Goal: Task Accomplishment & Management: Manage account settings

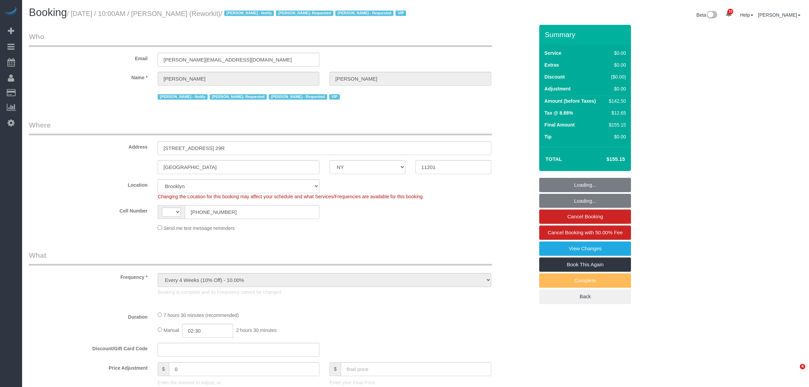
select select "NY"
select select "number:57"
select select "number:71"
select select "number:15"
select select "number:5"
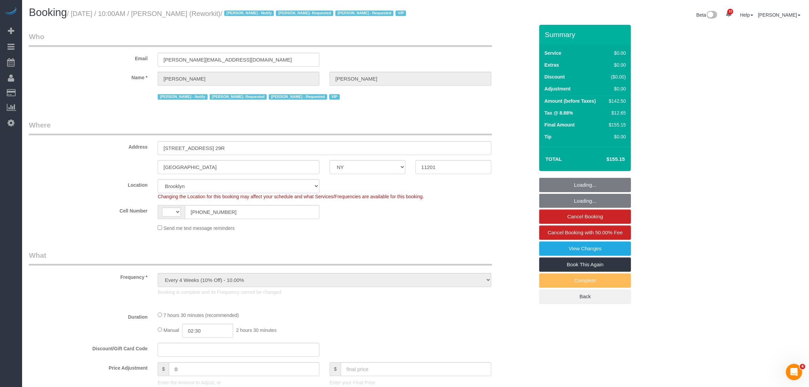
select select "string:US"
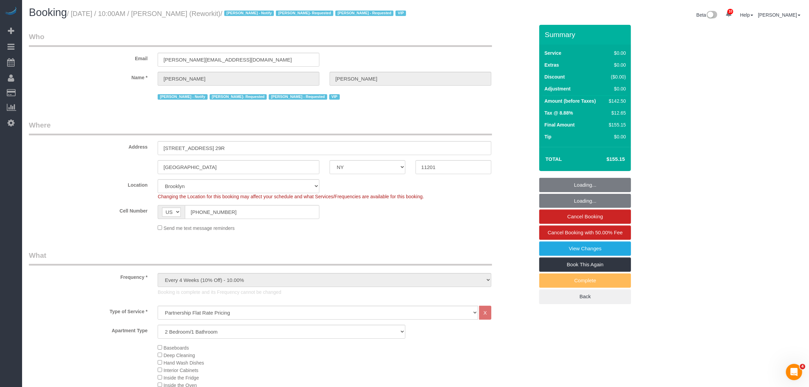
select select "object:982"
select select "61901"
select select "spot1"
select select "3"
select select "string:stripe-pm_1RjR0j4VGloSiKo7tw3cB5oy"
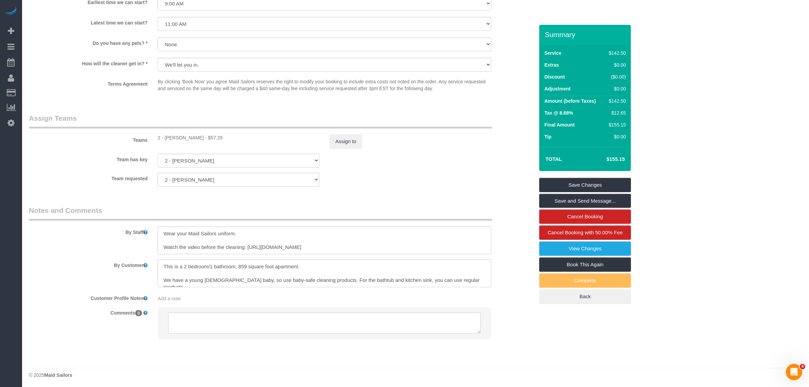
scroll to position [773, 0]
click at [349, 141] on button "Assign to" at bounding box center [346, 140] width 33 height 14
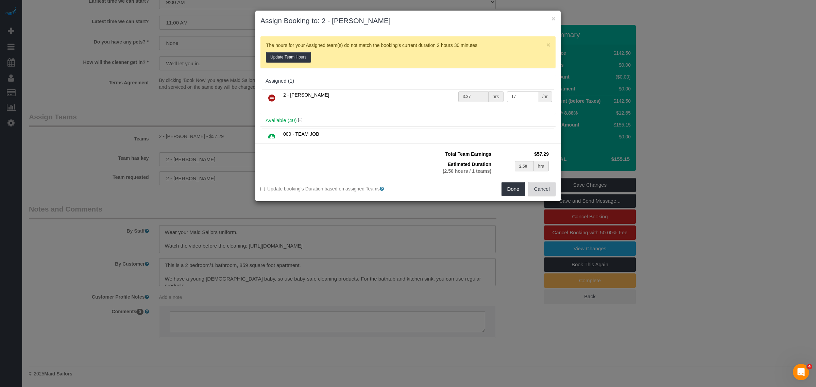
click at [542, 186] on button "Cancel" at bounding box center [542, 189] width 28 height 14
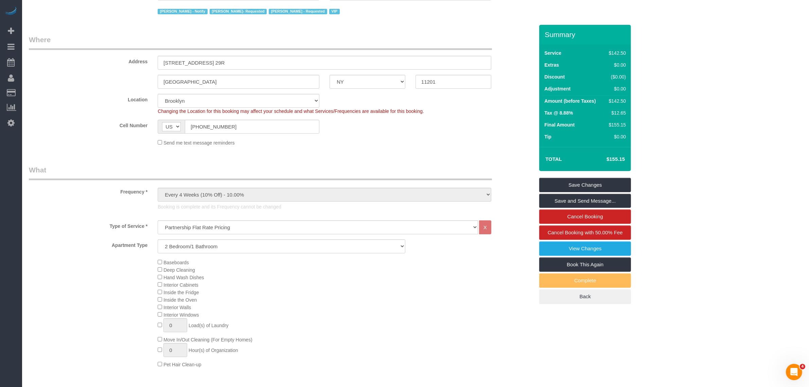
scroll to position [0, 0]
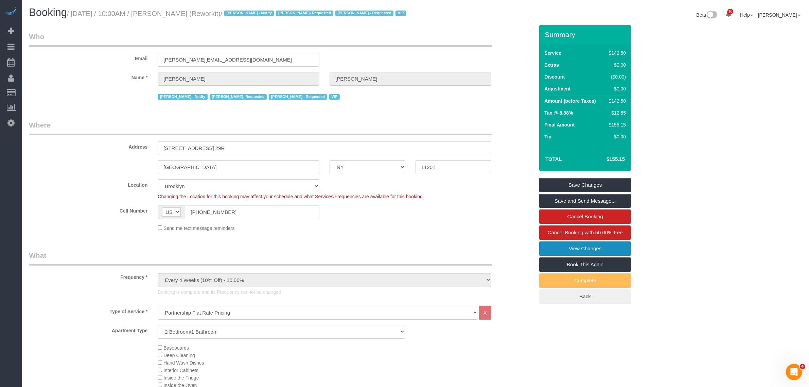
click at [613, 246] on link "View Changes" at bounding box center [585, 248] width 92 height 14
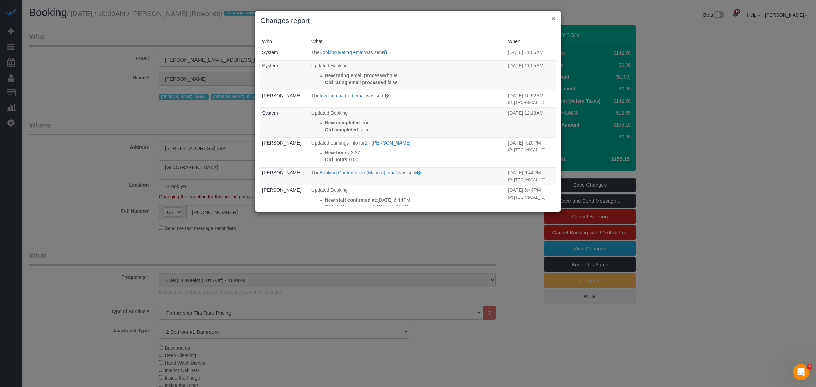
click at [552, 18] on button "×" at bounding box center [553, 18] width 4 height 7
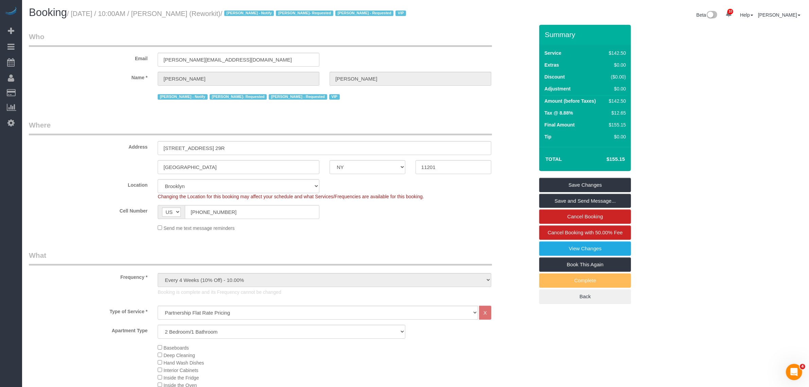
click at [165, 12] on small "/ August 12, 2025 / 10:00AM / Jess Wass (Reworkit) / Jacky Xu - Notify Maria Pu…" at bounding box center [237, 13] width 341 height 7
click at [185, 12] on small "/ August 12, 2025 / 10:00AM / Jess Wass (Reworkit) / Jacky Xu - Notify Maria Pu…" at bounding box center [237, 13] width 341 height 7
drag, startPoint x: 163, startPoint y: 14, endPoint x: 194, endPoint y: 19, distance: 31.7
click at [194, 19] on div "Booking / August 12, 2025 / 10:00AM / Jess Wass (Reworkit) / Jacky Xu - Notify …" at bounding box center [220, 14] width 392 height 15
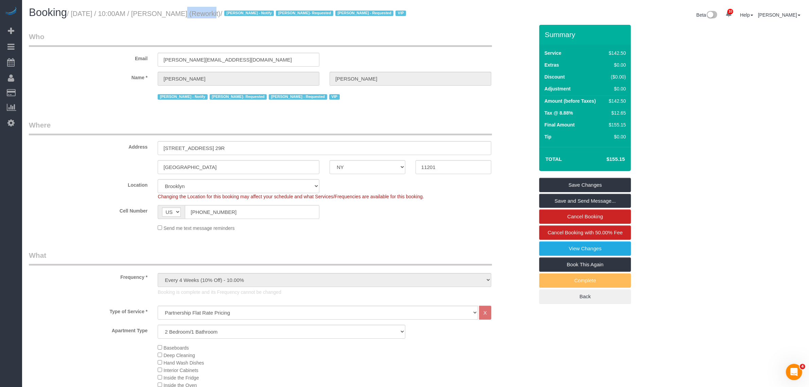
copy small "Jess Wass"
click at [177, 18] on h1 "Booking / August 12, 2025 / 10:00AM / Jess Wass (Reworkit) / Jacky Xu - Notify …" at bounding box center [220, 13] width 382 height 12
click at [172, 12] on small "/ August 12, 2025 / 10:00AM / Jess Wass (Reworkit) / Jacky Xu - Notify Maria Pu…" at bounding box center [237, 13] width 341 height 7
click at [171, 14] on small "/ August 12, 2025 / 10:00AM / Jess Wass (Reworkit) / Jacky Xu - Notify Maria Pu…" at bounding box center [237, 13] width 341 height 7
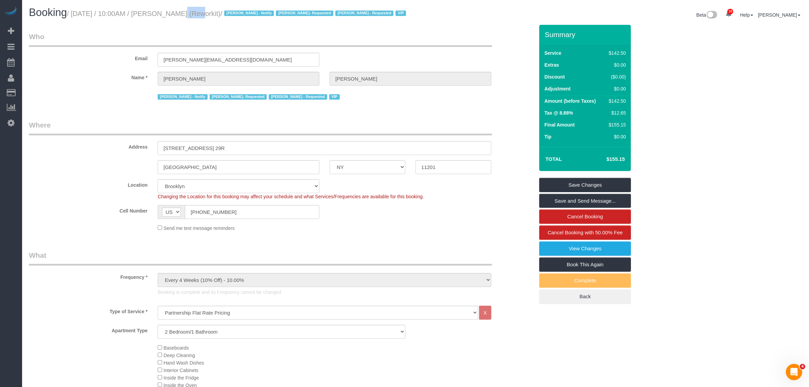
click at [171, 14] on small "/ August 12, 2025 / 10:00AM / Jess Wass (Reworkit) / Jacky Xu - Notify Maria Pu…" at bounding box center [237, 13] width 341 height 7
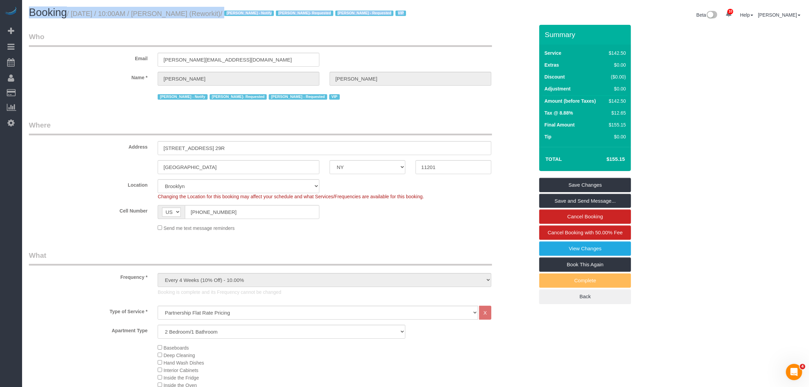
click at [171, 14] on small "/ August 12, 2025 / 10:00AM / Jess Wass (Reworkit) / Jacky Xu - Notify Maria Pu…" at bounding box center [237, 13] width 341 height 7
click at [167, 10] on small "/ August 12, 2025 / 10:00AM / Jess Wass (Reworkit) / Jacky Xu - Notify Maria Pu…" at bounding box center [237, 13] width 341 height 7
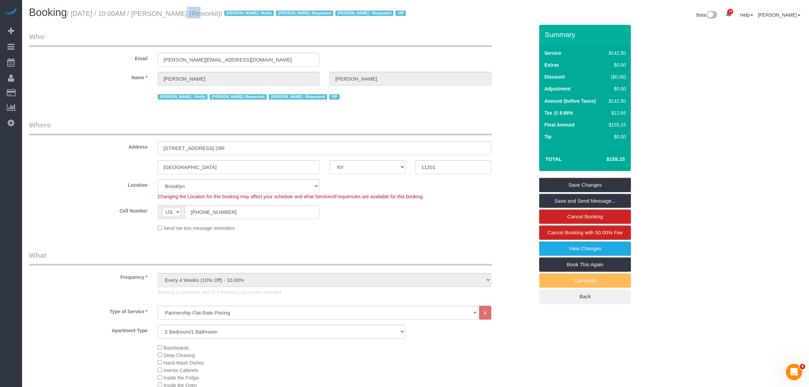
click at [168, 10] on small "/ August 12, 2025 / 10:00AM / Jess Wass (Reworkit) / Jacky Xu - Notify Maria Pu…" at bounding box center [237, 13] width 341 height 7
click at [187, 15] on small "/ August 12, 2025 / 10:00AM / Jess Wass (Reworkit) / Jacky Xu - Notify Maria Pu…" at bounding box center [237, 13] width 341 height 7
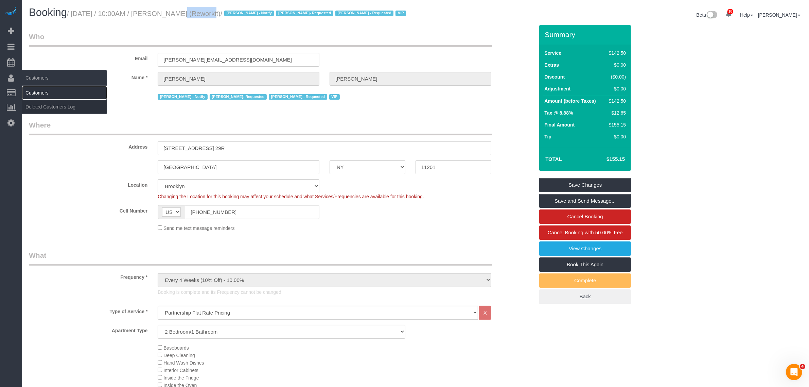
click at [46, 86] on link "Customers" at bounding box center [64, 93] width 85 height 14
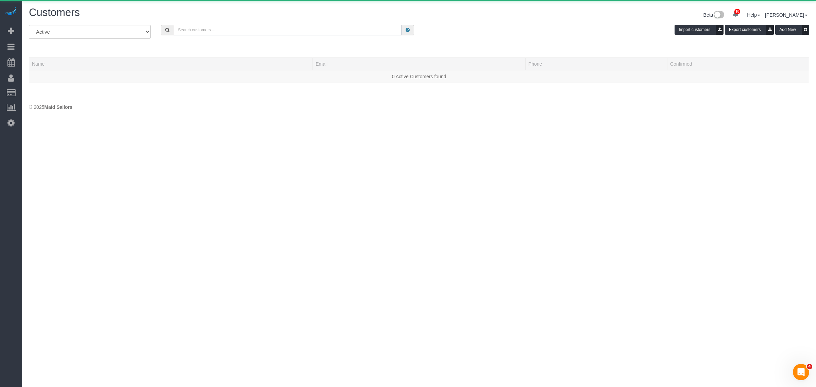
click at [239, 32] on input "text" at bounding box center [288, 30] width 228 height 11
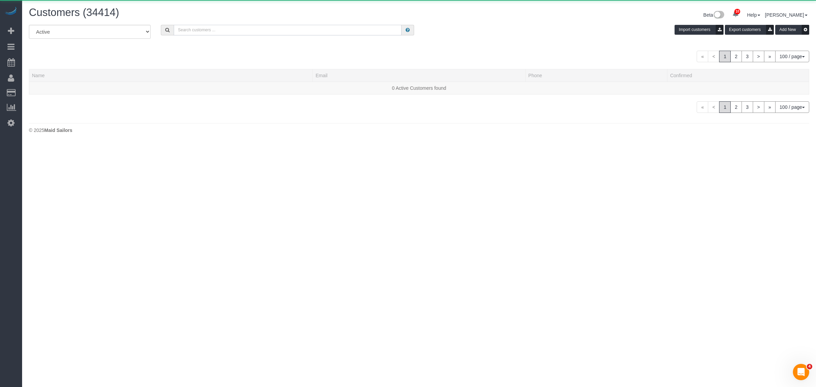
paste input "Jess Wass"
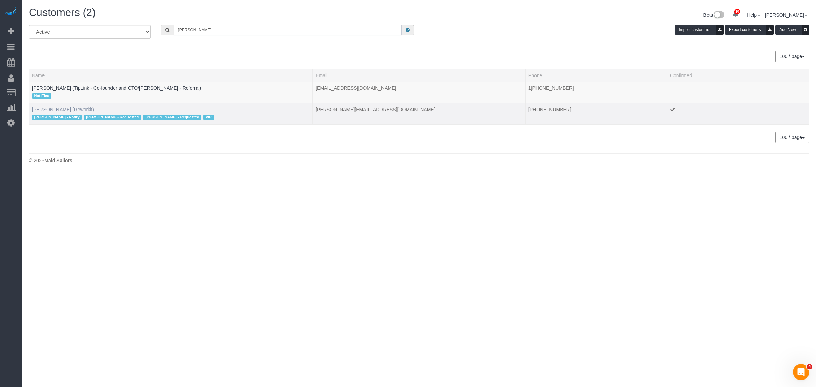
type input "Jess Wass"
click at [55, 108] on link "Jess Wass (Reworkit)" at bounding box center [63, 109] width 62 height 5
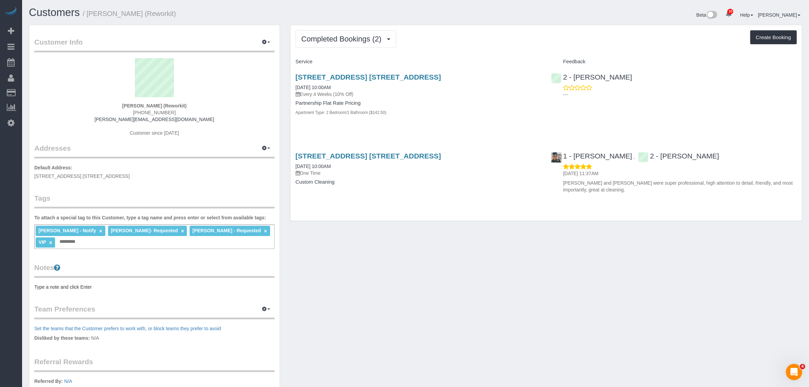
click at [542, 120] on div "86 Fleet Place, Apt. 29r, Brooklyn, NY 11201 08/12/2025 10:00AM Every 4 Weeks (…" at bounding box center [419, 98] width 256 height 62
click at [171, 104] on strong "Jess Wass (Reworkit)" at bounding box center [154, 105] width 65 height 5
copy strong "Reworkit"
click at [485, 120] on div "86 Fleet Place, Apt. 29r, Brooklyn, NY 11201 08/12/2025 10:00AM Every 4 Weeks (…" at bounding box center [419, 98] width 256 height 62
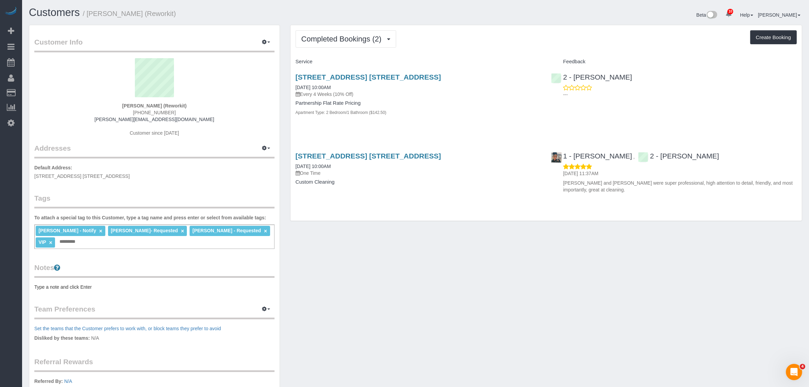
drag, startPoint x: 409, startPoint y: 237, endPoint x: 436, endPoint y: 177, distance: 65.0
click at [409, 237] on div "Customer Info Edit Contact Info Send Message Email Preferences Special Sales Ta…" at bounding box center [416, 249] width 784 height 448
click at [498, 120] on div "86 Fleet Place, Apt. 29r, Brooklyn, NY 11201 08/12/2025 10:00AM Every 4 Weeks (…" at bounding box center [419, 98] width 256 height 62
click at [472, 162] on div "86 Fleet Place, Apt. 29r, Brooklyn, NY 11201 07/14/2025 10:00AM One Time" at bounding box center [419, 164] width 246 height 24
click at [482, 126] on div "86 Fleet Place, Apt. 29r, Brooklyn, NY 11201 08/12/2025 10:00AM Every 4 Weeks (…" at bounding box center [419, 98] width 256 height 62
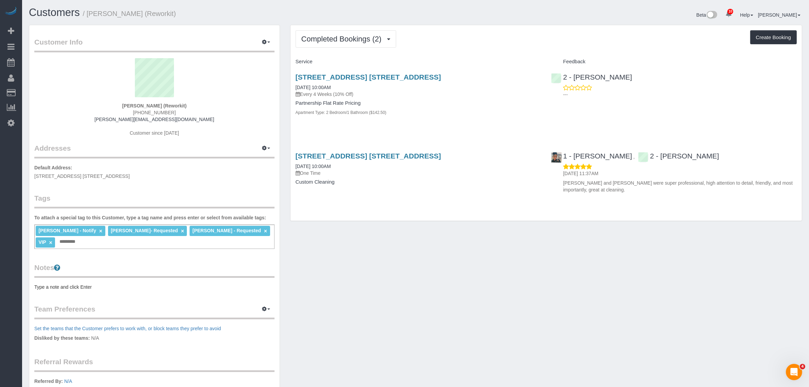
drag, startPoint x: 516, startPoint y: 120, endPoint x: 496, endPoint y: 125, distance: 20.4
click at [516, 120] on div "86 Fleet Place, Apt. 29r, Brooklyn, NY 11201 08/12/2025 10:00AM Every 4 Weeks (…" at bounding box center [419, 98] width 256 height 62
click at [62, 242] on div "Jacky Xu - Notify × Maria Puetate- Requested × Marlenyn Robles - Requested × VI…" at bounding box center [154, 236] width 240 height 24
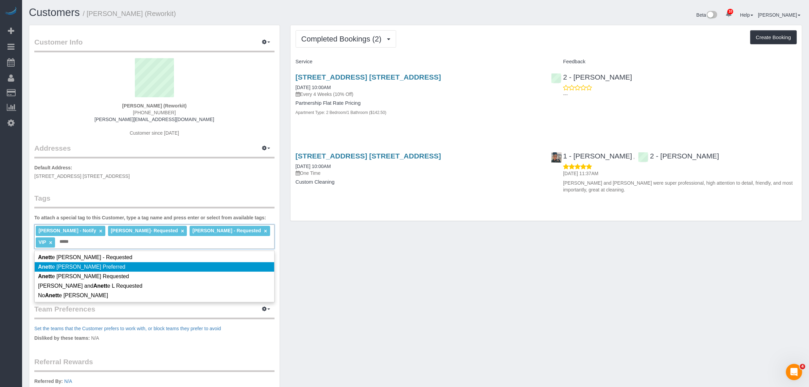
type input "*****"
click at [123, 268] on li "Anett e Lopez Preferred" at bounding box center [155, 267] width 240 height 10
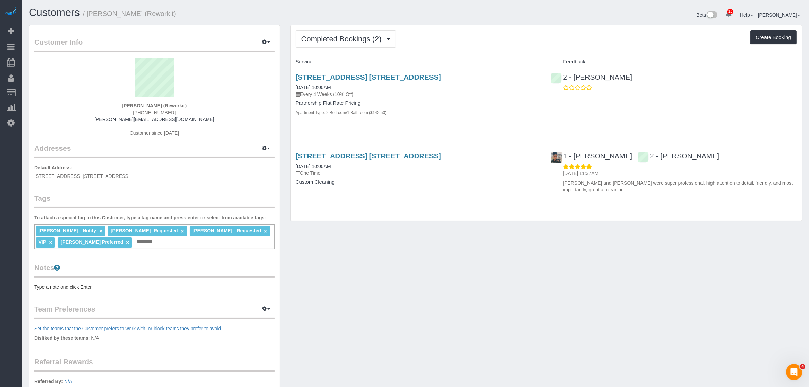
click at [402, 262] on div "Customer Info Edit Contact Info Send Message Email Preferences Special Sales Ta…" at bounding box center [416, 249] width 784 height 448
click at [116, 56] on div "Customer Info Edit Contact Info Send Message Email Preferences Special Sales Ta…" at bounding box center [154, 245] width 250 height 440
drag, startPoint x: 120, startPoint y: 105, endPoint x: 155, endPoint y: 106, distance: 34.7
click at [155, 106] on div "Jess Wass (Reworkit) (631) 219-9079 jess@reworkit.co Customer since 2025" at bounding box center [154, 100] width 240 height 85
copy strong "Jess Wass"
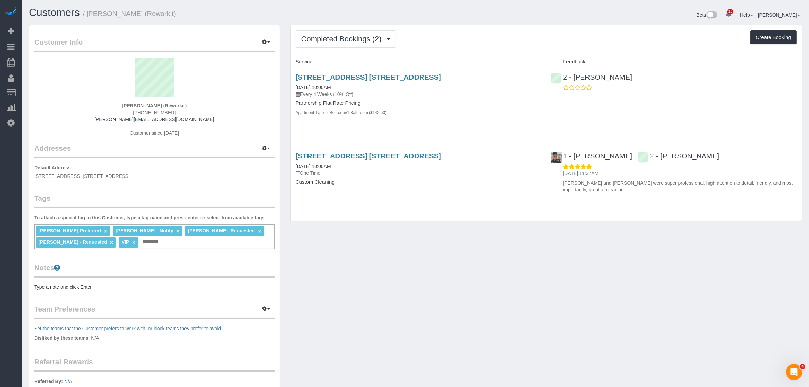
click at [218, 126] on div "Jess Wass (Reworkit) (631) 219-9079 jess@reworkit.co Customer since 2025" at bounding box center [154, 100] width 240 height 85
click at [494, 40] on div "Completed Bookings (2) Completed Bookings (2) Upcoming Bookings (6) Cancelled B…" at bounding box center [546, 38] width 501 height 17
click at [341, 35] on span "Completed Bookings (2)" at bounding box center [343, 39] width 84 height 8
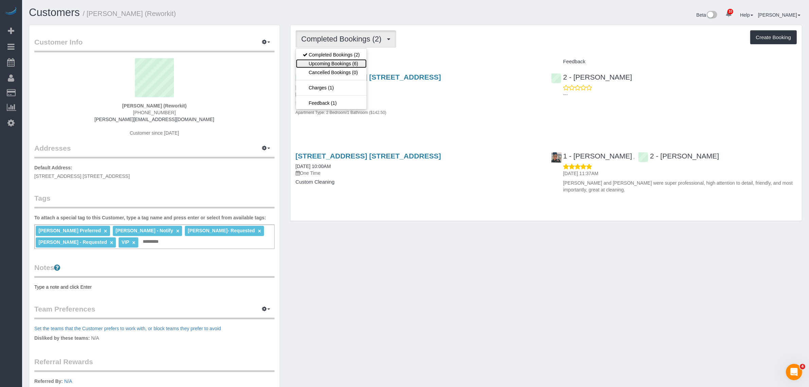
click at [355, 65] on link "Upcoming Bookings (6)" at bounding box center [331, 63] width 71 height 9
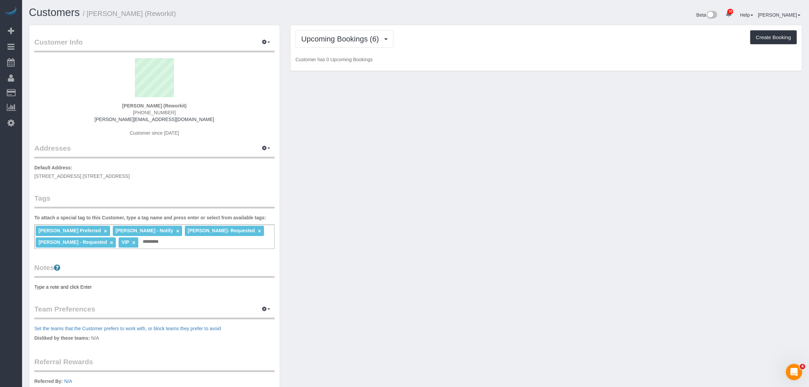
click at [528, 38] on div "Upcoming Bookings (6) Completed Bookings (2) Upcoming Bookings (6) Cancelled Bo…" at bounding box center [546, 38] width 501 height 17
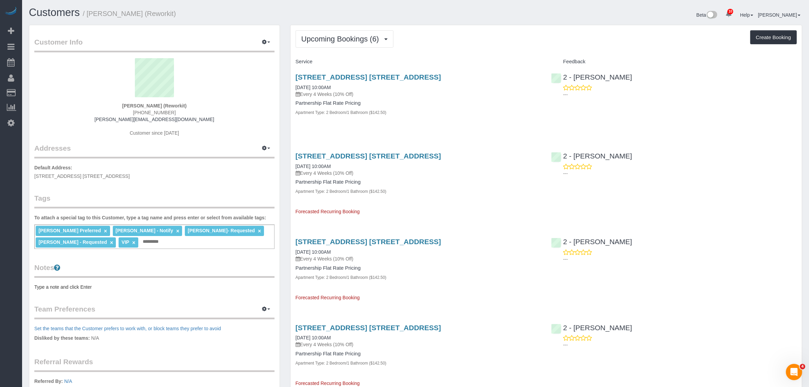
click at [513, 49] on div "Upcoming Bookings (6) Completed Bookings (2) Upcoming Bookings (6) Cancelled Bo…" at bounding box center [546, 302] width 511 height 555
drag, startPoint x: 531, startPoint y: 54, endPoint x: 534, endPoint y: 56, distance: 4.0
click at [531, 54] on div "Upcoming Bookings (6) Completed Bookings (2) Upcoming Bookings (6) Cancelled Bo…" at bounding box center [546, 302] width 511 height 555
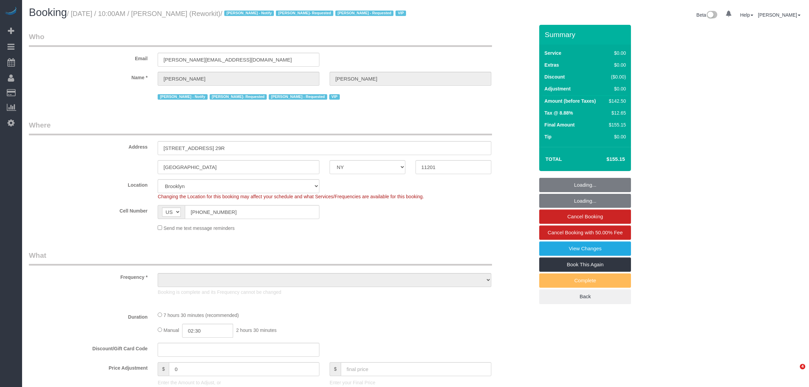
select select "NY"
select select "object:738"
select select "spot1"
select select "object:1380"
select select "61901"
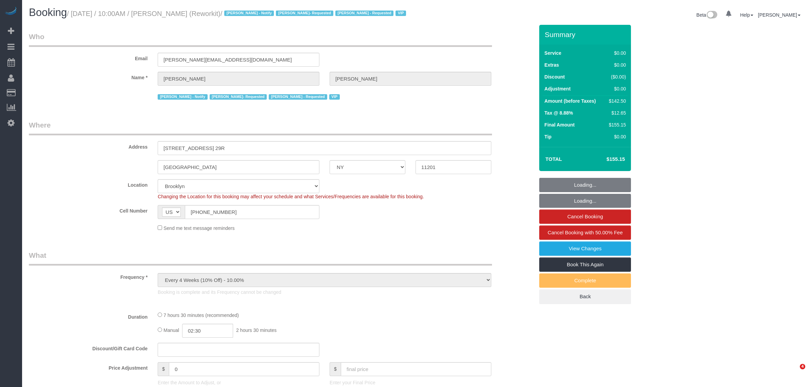
select select "3"
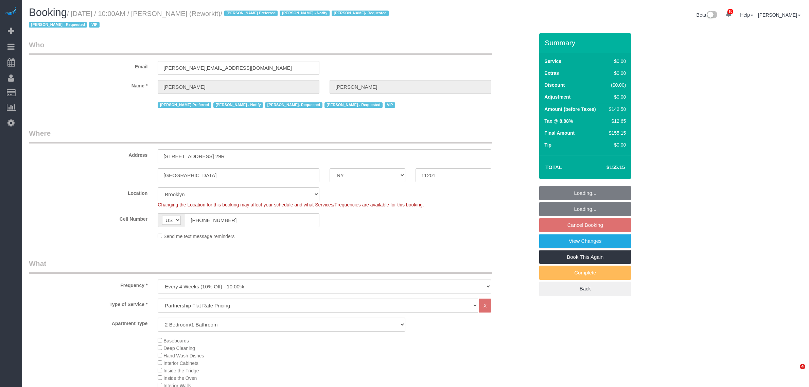
select select "NY"
select select "spot3"
select select "number:57"
select select "number:71"
select select "number:15"
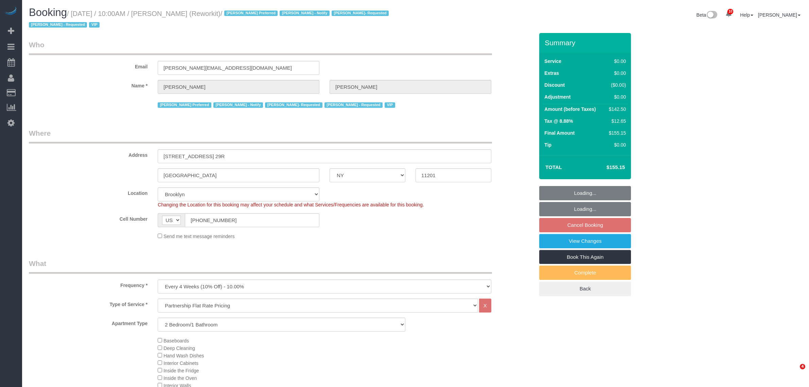
select select "number:5"
select select "61901"
select select
select select "object:1397"
select select "3"
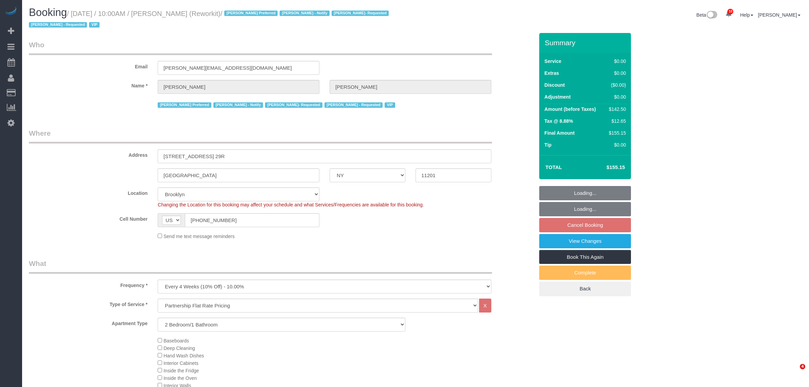
select select "spot63"
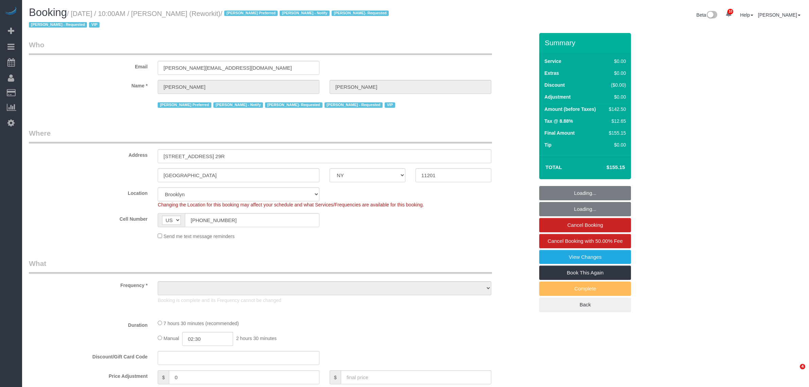
select select "NY"
select select "spot1"
select select "number:57"
select select "number:71"
select select "number:15"
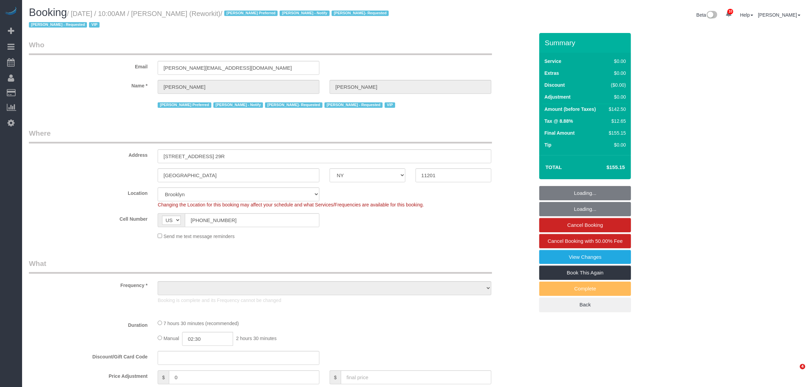
select select "number:5"
select select "object:1295"
select select "61901"
select select "3"
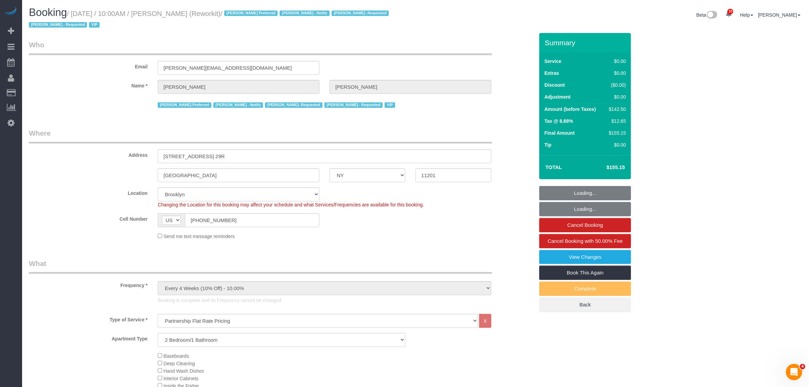
select select "object:1384"
click at [169, 10] on small "/ August 12, 2025 / 10:00AM / Jess Wass (Reworkit) / Anette Lopez Preferred Jac…" at bounding box center [210, 19] width 362 height 19
drag, startPoint x: 182, startPoint y: 13, endPoint x: 234, endPoint y: 9, distance: 52.2
click at [182, 13] on small "/ August 12, 2025 / 10:00AM / Jess Wass (Reworkit) / Anette Lopez Preferred Jac…" at bounding box center [210, 19] width 362 height 19
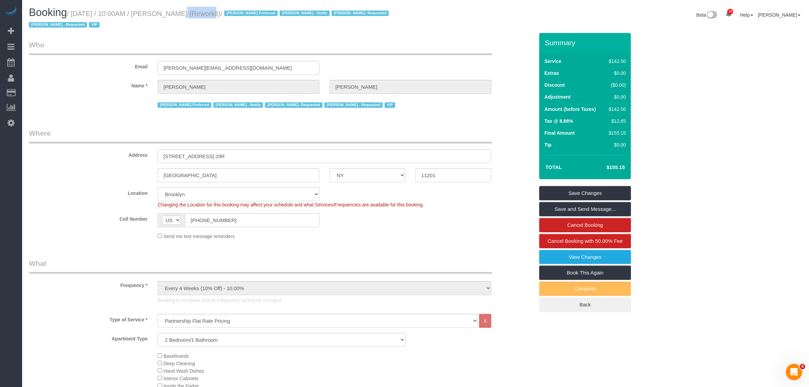
copy small "Jess Wass"
drag, startPoint x: 425, startPoint y: 77, endPoint x: 431, endPoint y: 55, distance: 22.7
click at [429, 77] on sui-booking-customer "Email jess@reworkit.co Name * Jess Wass Anette Lopez Preferred Jacky Xu - Notif…" at bounding box center [281, 75] width 505 height 70
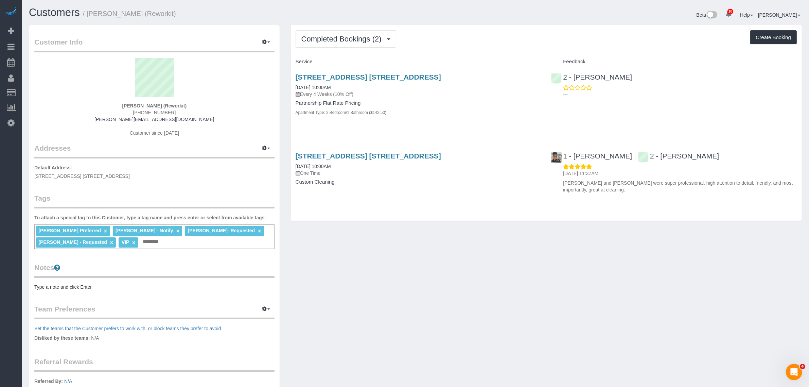
click at [460, 57] on div "Service" at bounding box center [419, 62] width 256 height 12
click at [467, 136] on div "Service Feedback 86 Fleet Place, Apt. 29r, Brooklyn, NY 11201 08/12/2025 10:00A…" at bounding box center [546, 127] width 501 height 142
click at [346, 35] on span "Completed Bookings (2)" at bounding box center [343, 39] width 84 height 8
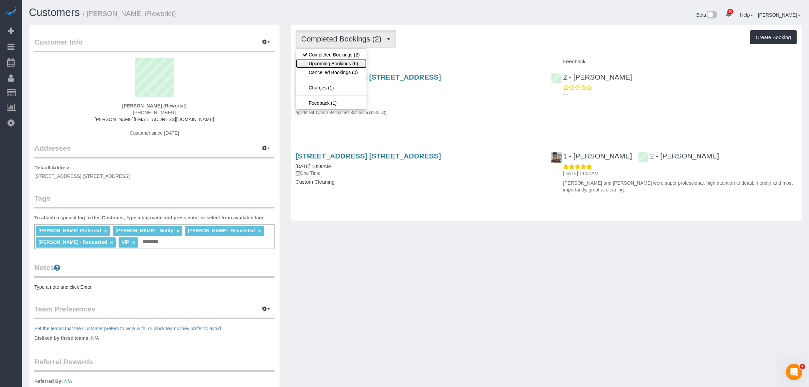
click at [349, 59] on link "Upcoming Bookings (6)" at bounding box center [331, 63] width 71 height 9
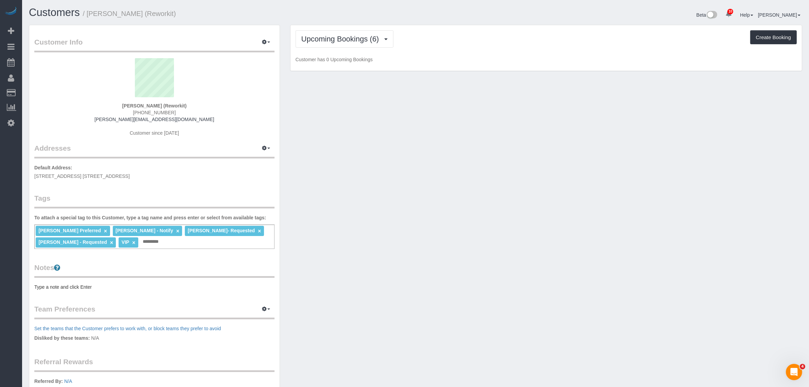
click at [478, 43] on div "Upcoming Bookings (6) Completed Bookings (2) Upcoming Bookings (6) Cancelled Bo…" at bounding box center [546, 38] width 501 height 17
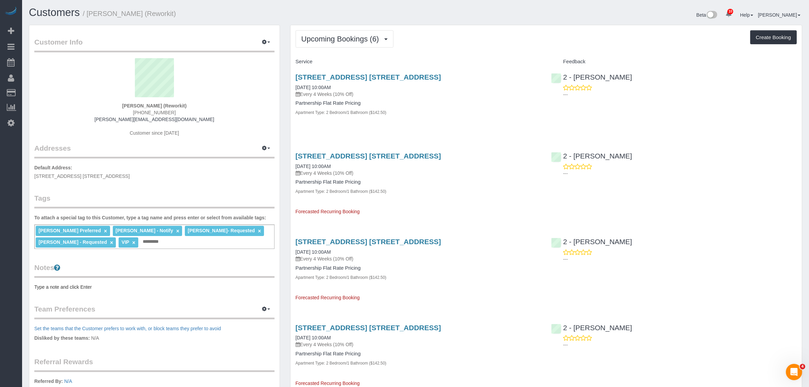
click at [473, 36] on div "Upcoming Bookings (6) Completed Bookings (2) Upcoming Bookings (6) Cancelled Bo…" at bounding box center [546, 38] width 501 height 17
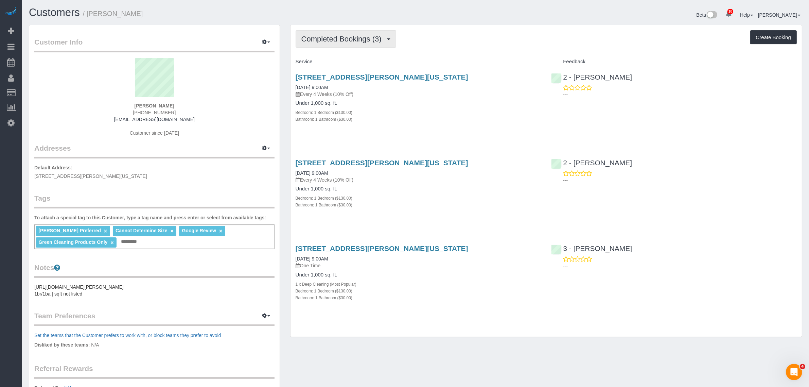
click at [348, 37] on span "Completed Bookings (3)" at bounding box center [343, 39] width 84 height 8
click at [352, 65] on link "Upcoming Bookings (6)" at bounding box center [331, 63] width 71 height 9
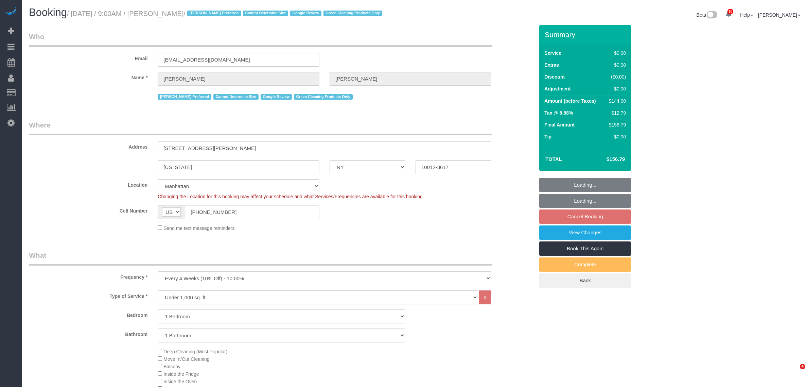
select select "NY"
select select "number:57"
select select "number:70"
select select "number:15"
select select "number:5"
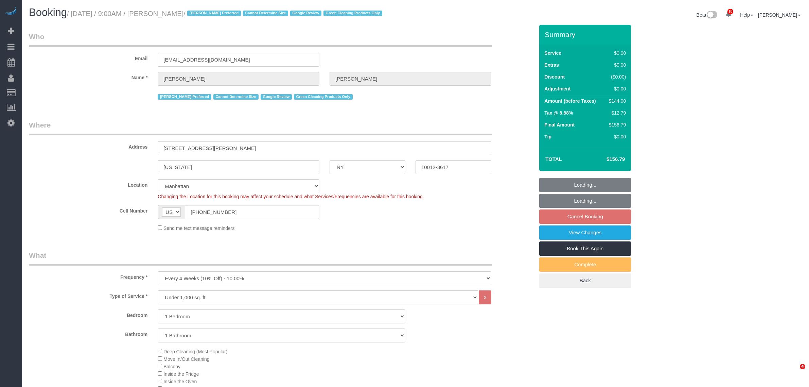
select select "object:1399"
select select "spot62"
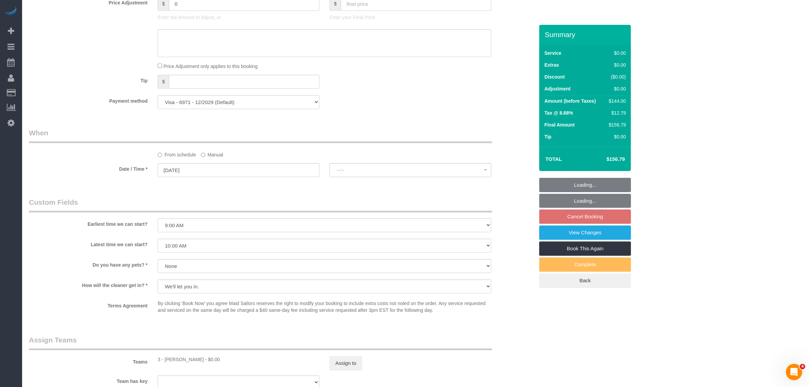
select select "1"
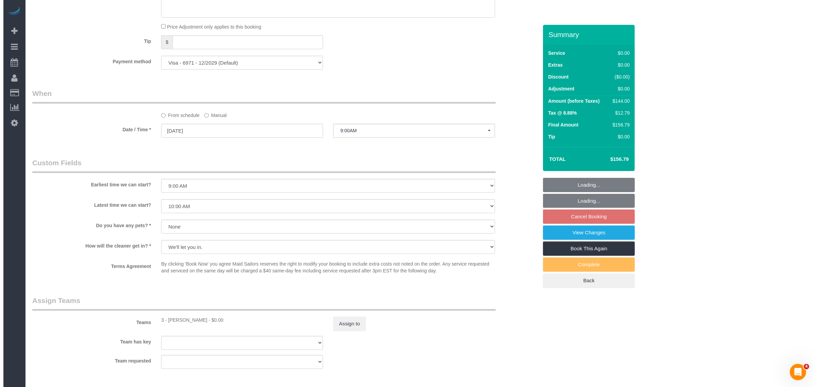
scroll to position [722, 0]
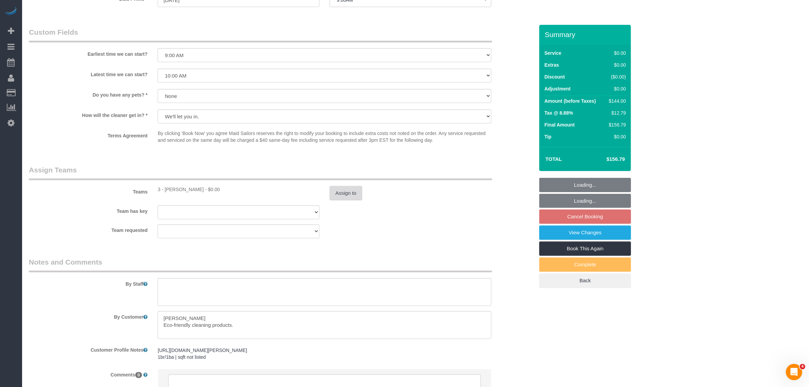
click at [346, 196] on button "Assign to" at bounding box center [346, 193] width 33 height 14
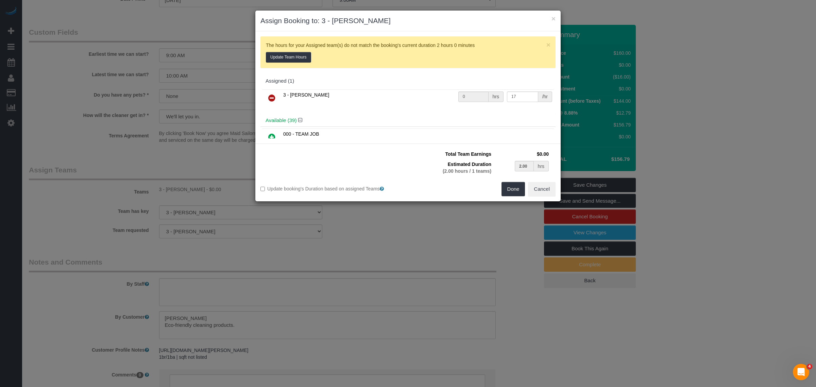
click at [272, 95] on icon at bounding box center [271, 98] width 7 height 8
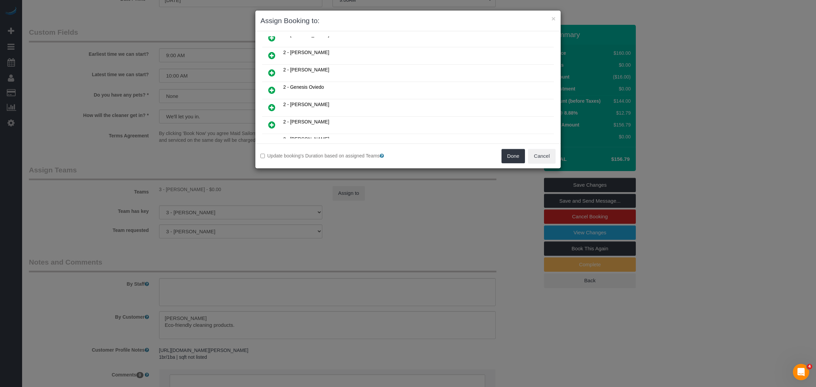
click at [271, 51] on icon at bounding box center [271, 55] width 7 height 8
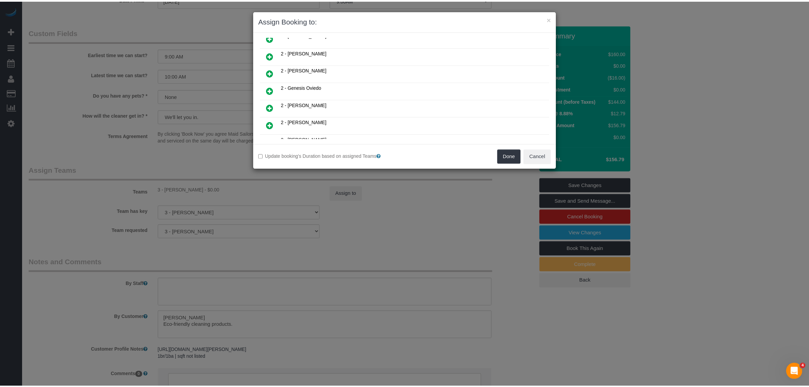
scroll to position [356, 0]
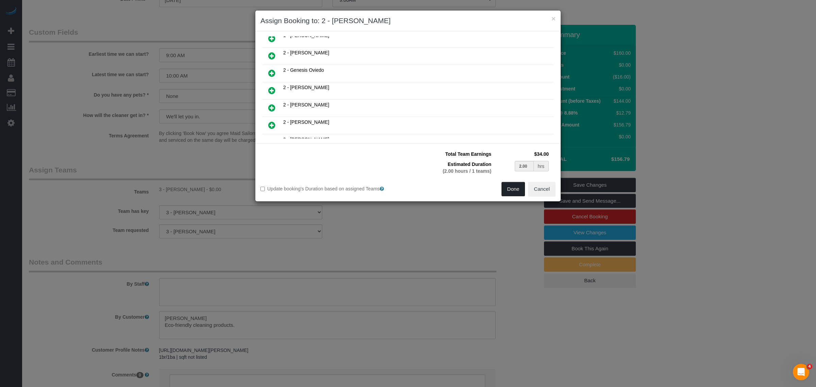
click at [515, 186] on button "Done" at bounding box center [513, 189] width 24 height 14
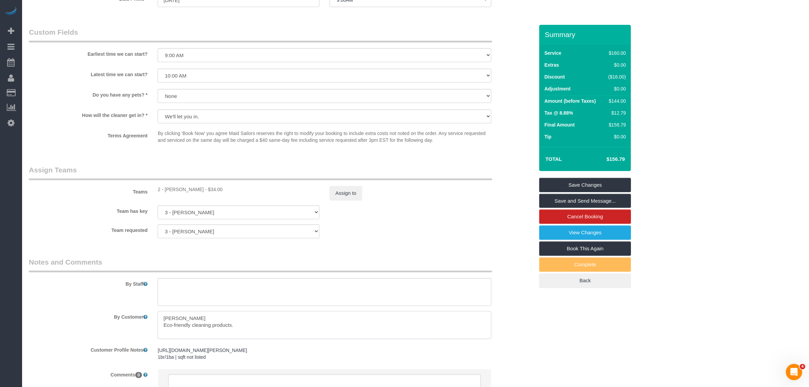
drag, startPoint x: 202, startPoint y: 315, endPoint x: 88, endPoint y: 315, distance: 113.8
click at [72, 315] on div "By Customer" at bounding box center [282, 325] width 516 height 28
type textarea "Eco-friendly cleaning products."
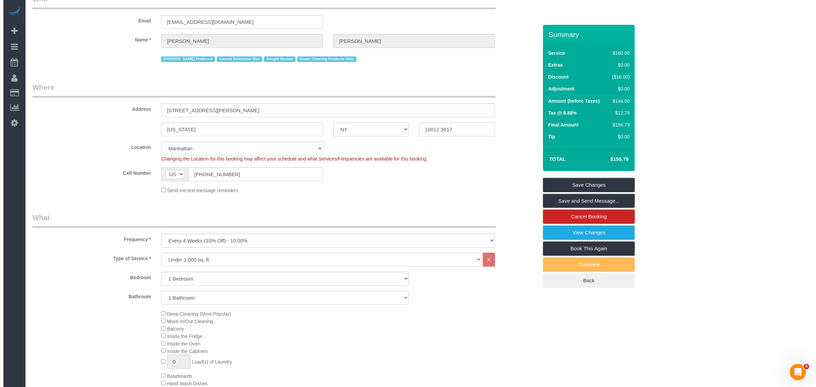
scroll to position [0, 0]
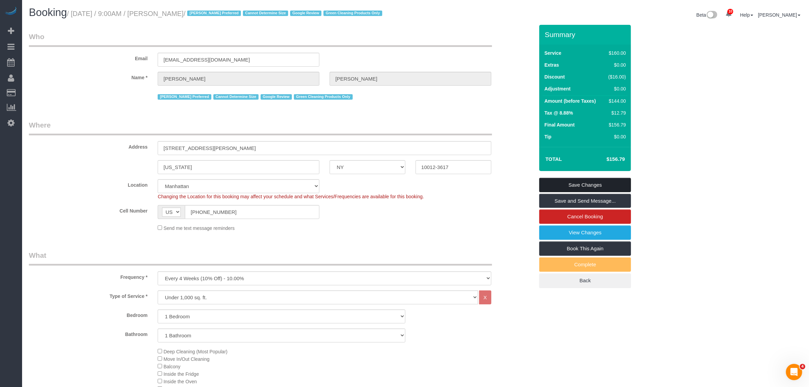
click at [592, 179] on link "Save Changes" at bounding box center [585, 185] width 92 height 14
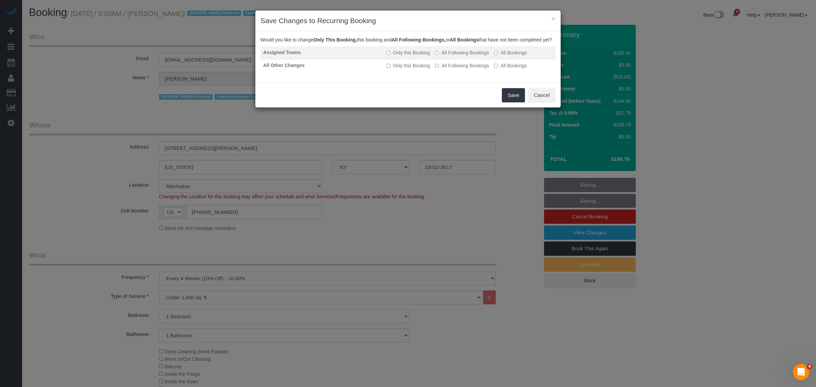
click at [466, 56] on label "All Following Bookings" at bounding box center [462, 52] width 54 height 7
click at [466, 69] on label "All Following Bookings" at bounding box center [462, 65] width 54 height 7
click at [505, 102] on button "Save" at bounding box center [513, 95] width 23 height 14
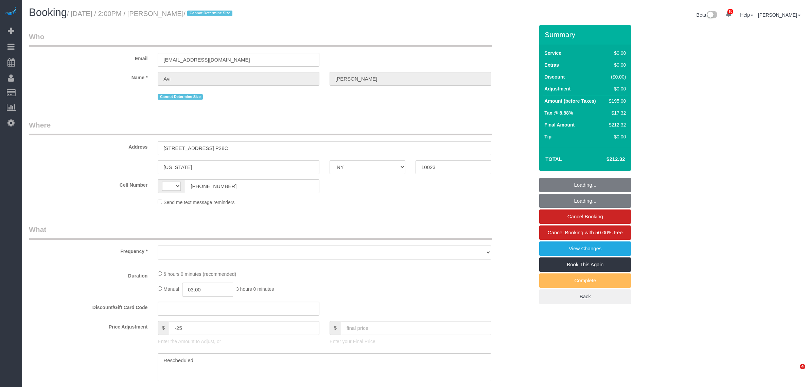
select select "NY"
select select "number:61"
select select "number:77"
select select "number:15"
select select "number:5"
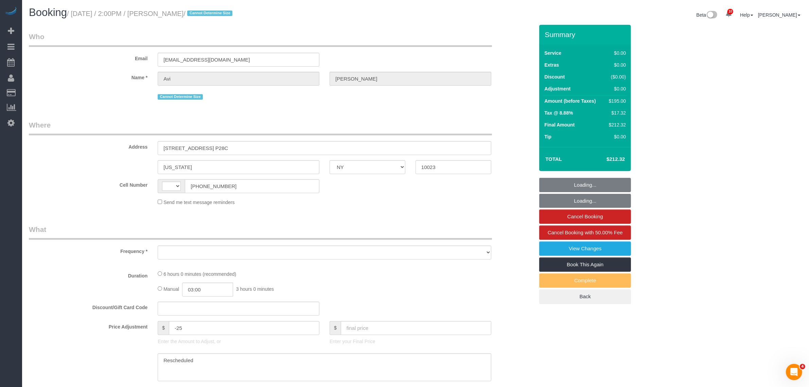
select select "string:[GEOGRAPHIC_DATA]"
select select "2"
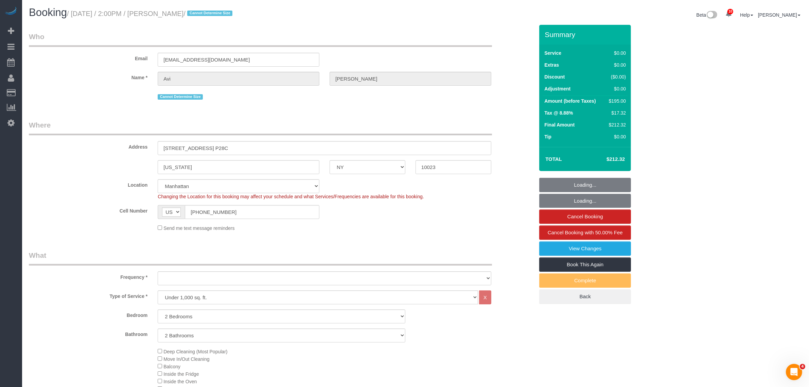
select select "object:964"
select select "string:stripe-pm_1R1tF14VGloSiKo7U8tSIWlt"
select select "spot1"
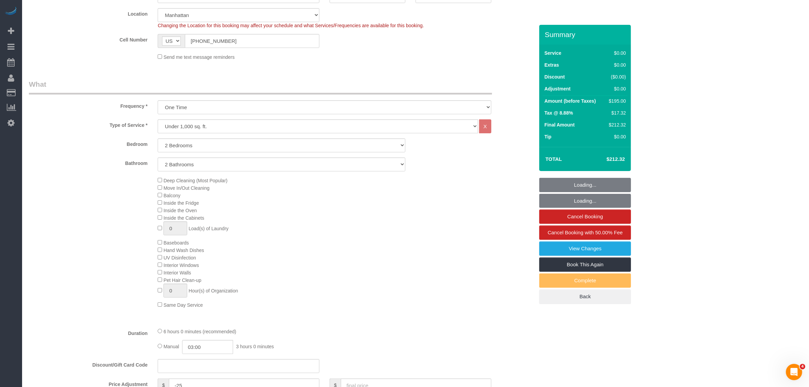
select select "2"
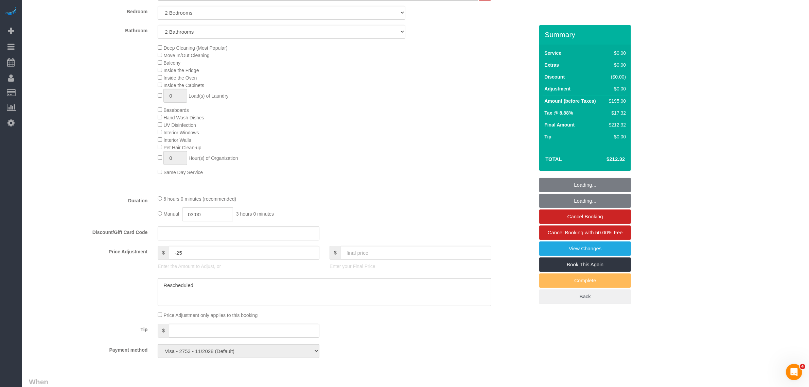
select select "object:1427"
